Goal: Task Accomplishment & Management: Manage account settings

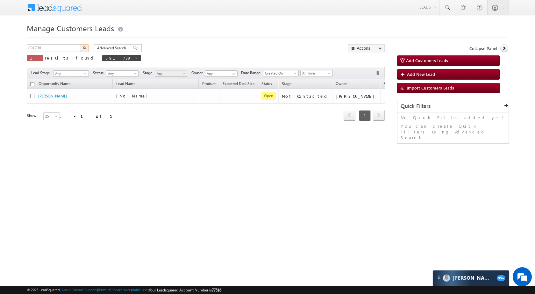
click at [64, 47] on input "891738" at bounding box center [54, 48] width 54 height 8
click at [86, 47] on button "button" at bounding box center [84, 48] width 8 height 8
click at [53, 46] on input "883043" at bounding box center [54, 48] width 54 height 8
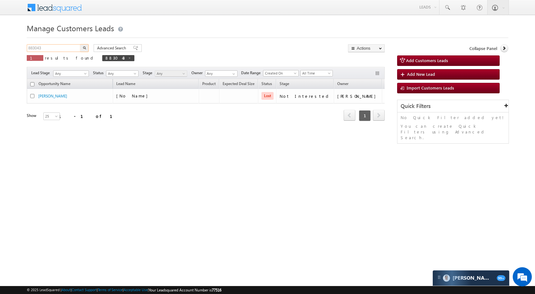
paste input "75257"
type input "875257"
click at [83, 46] on button "button" at bounding box center [84, 48] width 8 height 8
click at [57, 47] on input "875257" at bounding box center [54, 48] width 54 height 8
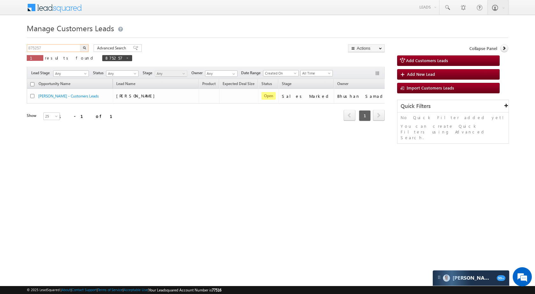
paste input "124"
click at [86, 46] on button "button" at bounding box center [84, 48] width 8 height 8
click at [64, 46] on input "875124" at bounding box center [54, 48] width 54 height 8
paste input "912159"
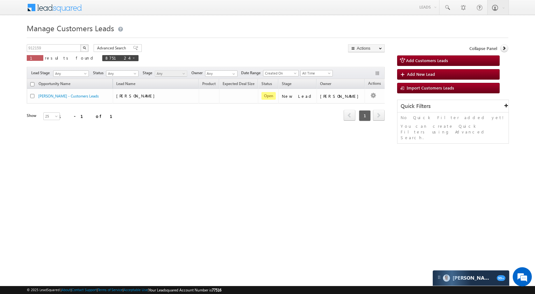
click at [82, 48] on button "button" at bounding box center [84, 48] width 8 height 8
click at [66, 51] on input "912159" at bounding box center [54, 48] width 54 height 8
paste input "563"
click at [83, 48] on img "button" at bounding box center [84, 47] width 3 height 3
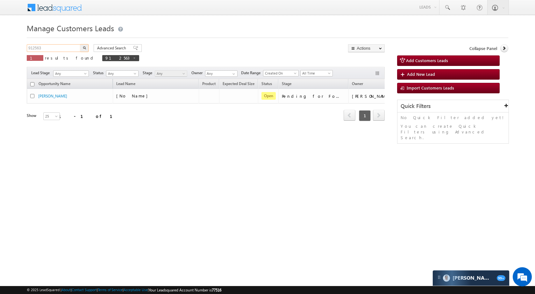
click at [58, 46] on input "912563" at bounding box center [54, 48] width 54 height 8
paste input "1908"
type input "911908"
click at [82, 46] on button "button" at bounding box center [84, 48] width 8 height 8
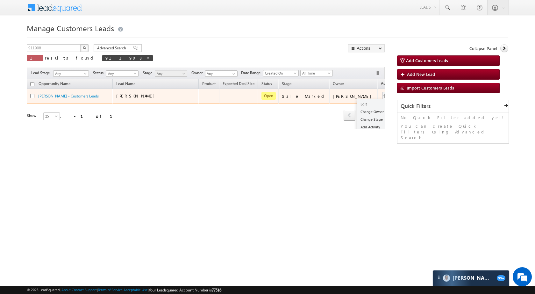
click at [378, 92] on td "Edit Change Owner Change Stage Add Activity Add Task Delete" at bounding box center [391, 96] width 26 height 15
click at [357, 106] on link "Edit" at bounding box center [373, 104] width 32 height 8
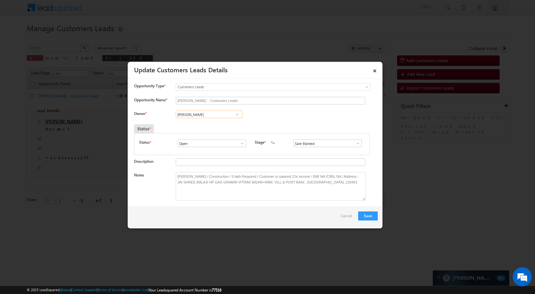
click at [220, 114] on input "[PERSON_NAME]" at bounding box center [209, 115] width 67 height 8
paste input "[PERSON_NAME]"
click at [204, 128] on span "[PERSON_NAME][EMAIL_ADDRESS][DOMAIN_NAME]" at bounding box center [206, 127] width 57 height 5
type input "[PERSON_NAME]"
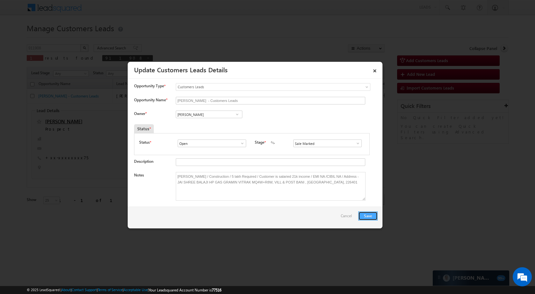
click at [370, 219] on button "Save" at bounding box center [367, 216] width 19 height 9
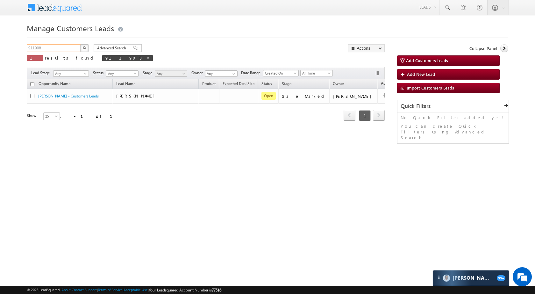
click at [60, 48] on input "911908" at bounding box center [54, 48] width 54 height 8
paste input "662"
click at [86, 46] on button "button" at bounding box center [84, 48] width 8 height 8
click at [47, 49] on input "911662" at bounding box center [54, 48] width 54 height 8
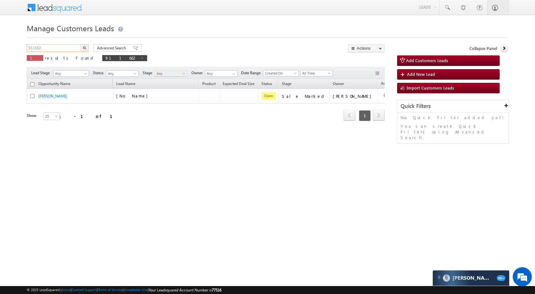
click at [47, 49] on input "911662" at bounding box center [54, 48] width 54 height 8
paste input "908"
click at [85, 47] on img "button" at bounding box center [84, 47] width 3 height 3
click at [64, 49] on input "911908" at bounding box center [54, 48] width 54 height 8
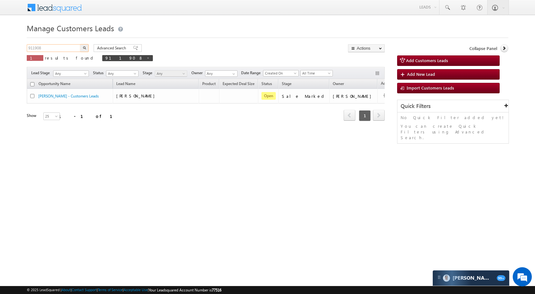
paste input "75"
click at [84, 47] on img "button" at bounding box center [84, 47] width 3 height 3
click at [43, 50] on input "911758" at bounding box center [54, 48] width 54 height 8
paste input "2563"
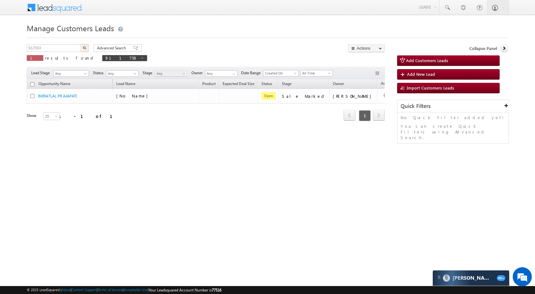
click at [83, 47] on img "button" at bounding box center [84, 47] width 3 height 3
click at [61, 48] on input "912563" at bounding box center [54, 48] width 54 height 8
paste input "1860"
click at [82, 48] on button "button" at bounding box center [84, 48] width 8 height 8
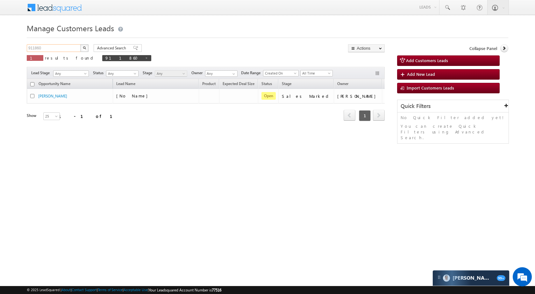
click at [68, 46] on input "911860" at bounding box center [54, 48] width 54 height 8
paste input "783"
click at [83, 44] on button "button" at bounding box center [84, 48] width 8 height 8
click at [53, 51] on input "911783" at bounding box center [54, 48] width 54 height 8
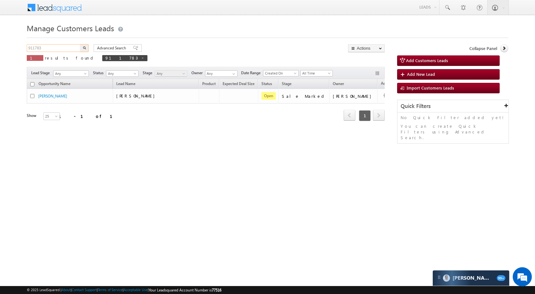
click at [53, 51] on input "911783" at bounding box center [54, 48] width 54 height 8
paste input "2159"
click at [83, 49] on button "button" at bounding box center [84, 48] width 8 height 8
click at [44, 47] on input "912159" at bounding box center [54, 48] width 54 height 8
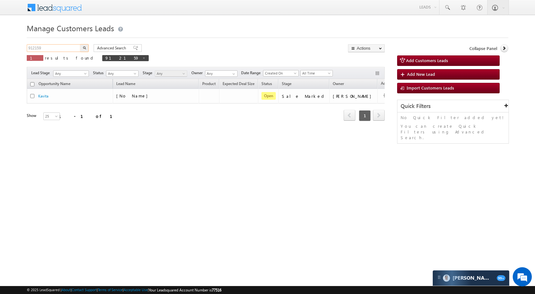
paste input "882228"
click at [81, 49] on button "button" at bounding box center [84, 48] width 8 height 8
click at [60, 48] on input "882228" at bounding box center [54, 48] width 54 height 8
paste input "9121"
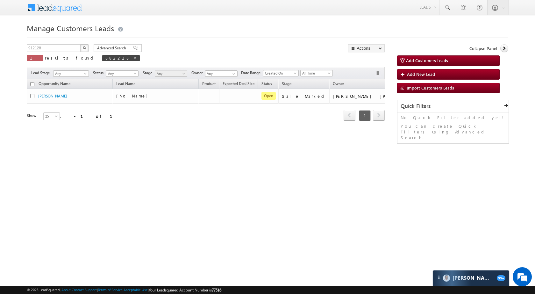
click at [83, 47] on img "button" at bounding box center [84, 47] width 3 height 3
click at [72, 43] on div "Manage Customers Leads 912128 X 1 results found 912128 Advanced Search Advanced…" at bounding box center [268, 100] width 482 height 159
click at [70, 47] on input "912128" at bounding box center [54, 48] width 54 height 8
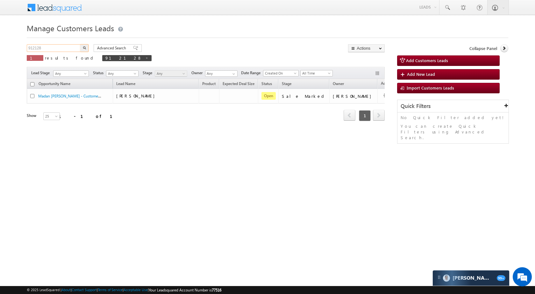
paste input "08811"
click at [86, 46] on button "button" at bounding box center [84, 48] width 8 height 8
click at [63, 51] on input "908811" at bounding box center [54, 48] width 54 height 8
paste input "879102"
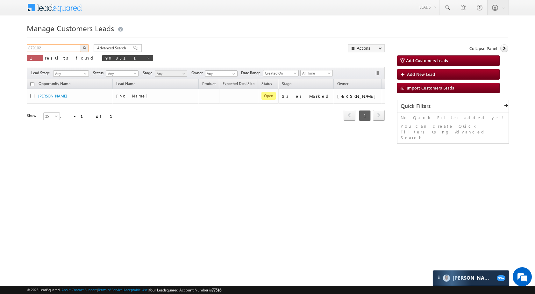
type input "879102"
click at [84, 48] on img "button" at bounding box center [84, 47] width 3 height 3
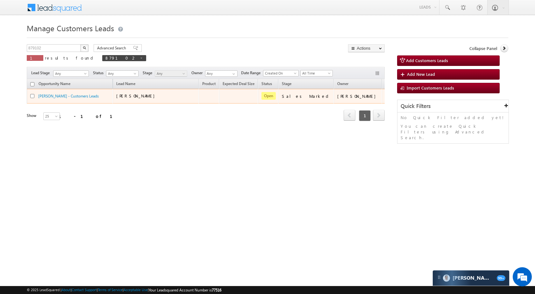
click at [382, 95] on td "Edit Change Owner Change Stage Add Activity Add Task Delete" at bounding box center [395, 96] width 26 height 15
click at [387, 95] on button "button" at bounding box center [390, 96] width 6 height 6
click at [362, 106] on link "Edit" at bounding box center [378, 104] width 32 height 8
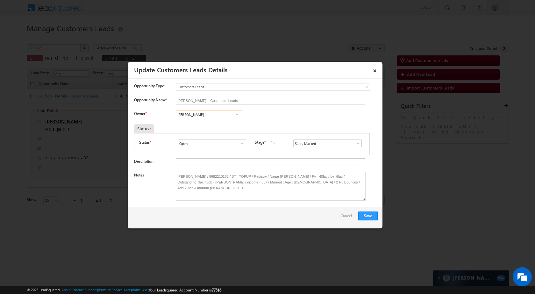
click at [199, 115] on input "Satendra Dixit" at bounding box center [209, 115] width 67 height 8
paste input "Dilshad Khan"
click at [227, 128] on span "dilshad.khan2@sgrlimited.in" at bounding box center [206, 127] width 57 height 5
type input "Dilshad Khan"
click at [366, 217] on button "Save" at bounding box center [367, 216] width 19 height 9
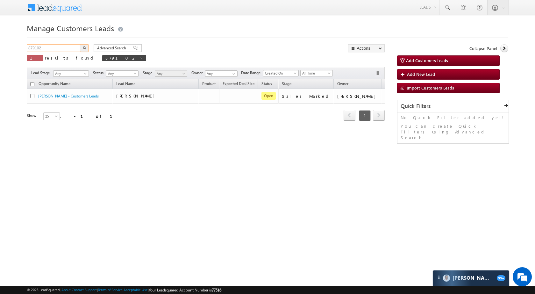
click at [56, 50] on input "879102" at bounding box center [54, 48] width 54 height 8
paste input "94076"
type input "894076"
click at [84, 47] on img "button" at bounding box center [84, 47] width 3 height 3
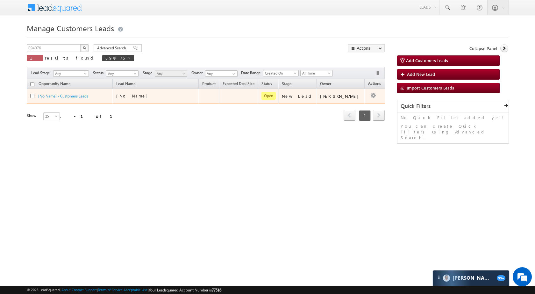
click at [365, 95] on td "Edit Change Owner Change Stage Add Activity Add Task Delete" at bounding box center [378, 96] width 26 height 15
click at [370, 94] on button "button" at bounding box center [373, 96] width 6 height 6
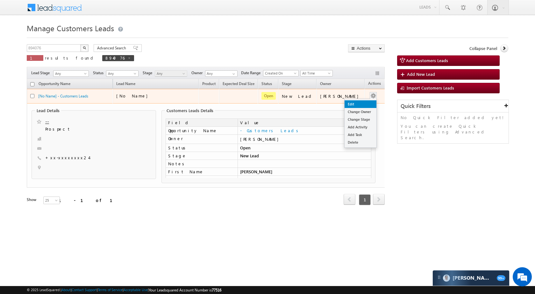
click at [354, 101] on link "Edit" at bounding box center [361, 104] width 32 height 8
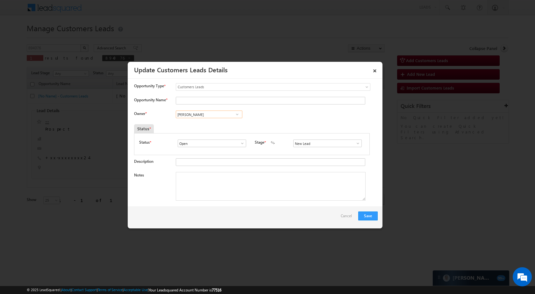
click at [201, 115] on input "[PERSON_NAME]" at bounding box center [209, 115] width 67 height 8
paste input "shal Ghorpade"
click at [209, 127] on span "vishal.g@sgrlimited.in" at bounding box center [206, 127] width 57 height 5
type input "Vishal Ghorpade"
click at [357, 145] on span at bounding box center [358, 143] width 6 height 5
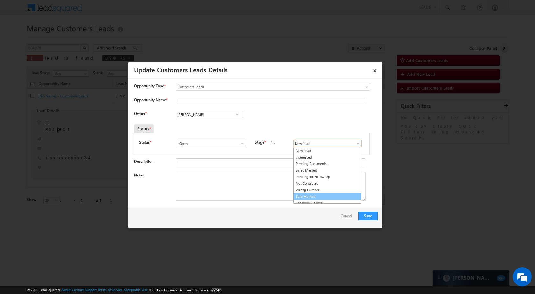
click at [310, 193] on link "Sale Marked" at bounding box center [327, 196] width 68 height 7
type input "Sale Marked"
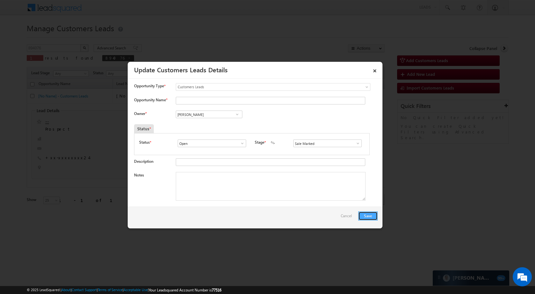
click at [367, 216] on button "Save" at bounding box center [367, 216] width 19 height 9
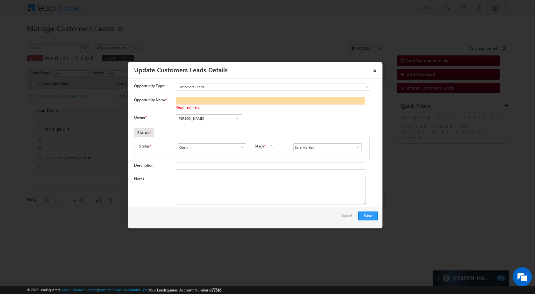
click at [198, 100] on input "Opportunity Name *" at bounding box center [271, 101] width 190 height 8
paste input "Anand Sharma"
type input "Anand Sharma"
click at [363, 216] on button "Save" at bounding box center [367, 216] width 19 height 9
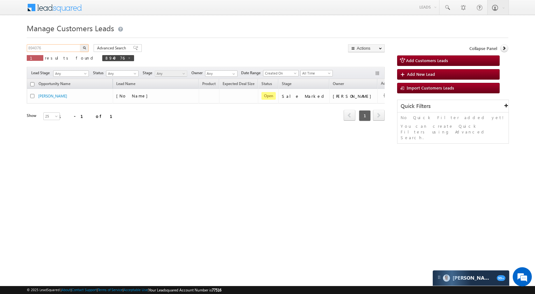
click at [69, 45] on input "894076" at bounding box center [54, 48] width 54 height 8
paste input "902869"
click at [84, 49] on img "button" at bounding box center [84, 47] width 3 height 3
click at [64, 46] on input "902869" at bounding box center [54, 48] width 54 height 8
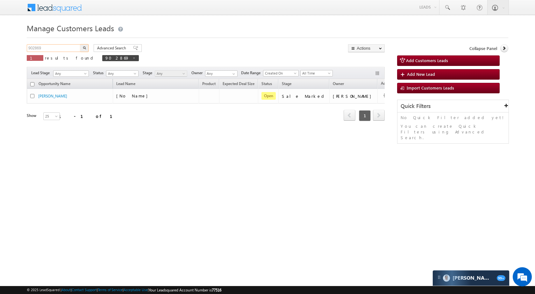
click at [64, 46] on input "902869" at bounding box center [54, 48] width 54 height 8
paste input "819867"
type input "819867"
click at [85, 47] on img "button" at bounding box center [84, 47] width 3 height 3
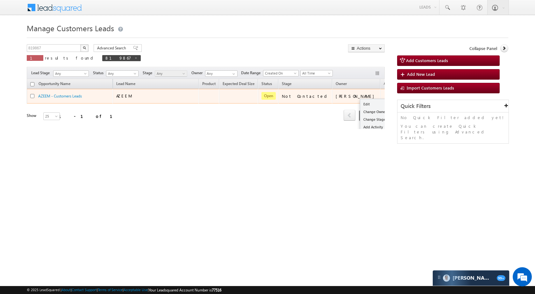
click at [380, 95] on td "Edit Change Owner Change Stage Add Activity Add Task Delete" at bounding box center [393, 96] width 26 height 15
click at [360, 108] on link "Change Owner" at bounding box center [376, 112] width 32 height 8
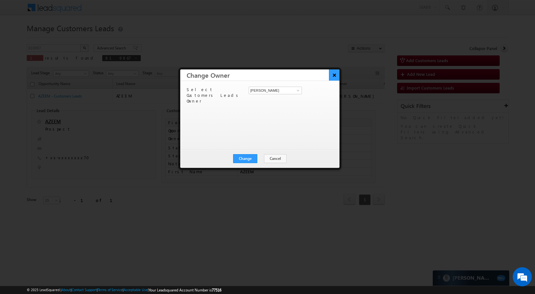
click at [333, 74] on button "×" at bounding box center [334, 74] width 11 height 11
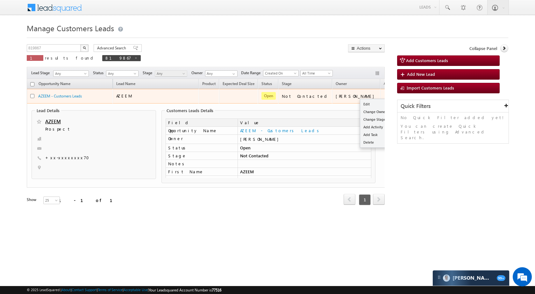
click at [384, 97] on div "Edit Change Owner Change Stage Add Activity Add Task Delete" at bounding box center [389, 96] width 10 height 8
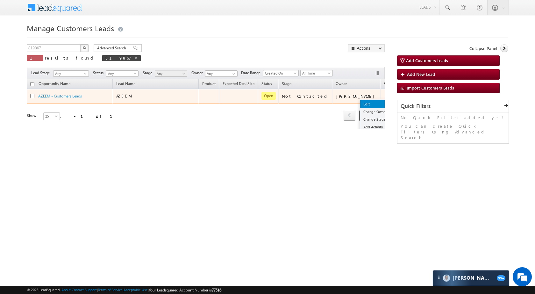
click at [360, 101] on link "Edit" at bounding box center [376, 104] width 32 height 8
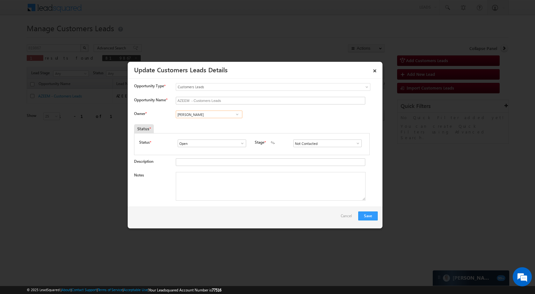
click at [205, 115] on input "Arnav Pathak" at bounding box center [209, 115] width 67 height 8
paste input "Sharfuddin Hussain"
type input "Sharfuddin"
click at [373, 74] on link "×" at bounding box center [375, 69] width 11 height 11
